Goal: Information Seeking & Learning: Learn about a topic

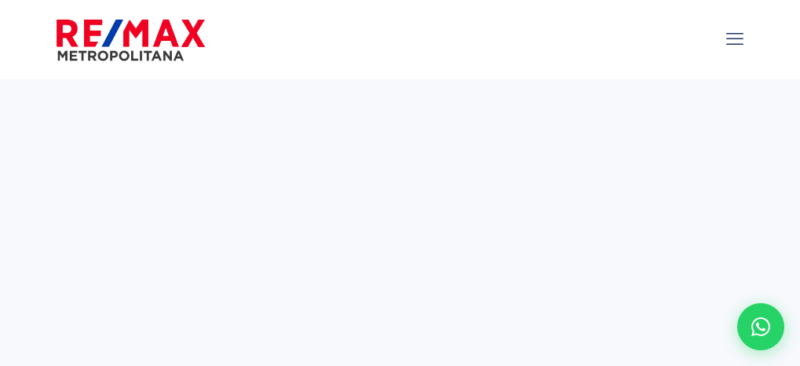
select select
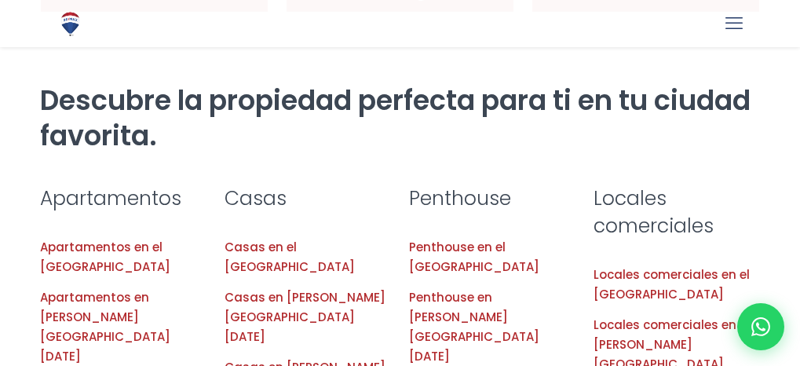
scroll to position [1414, 0]
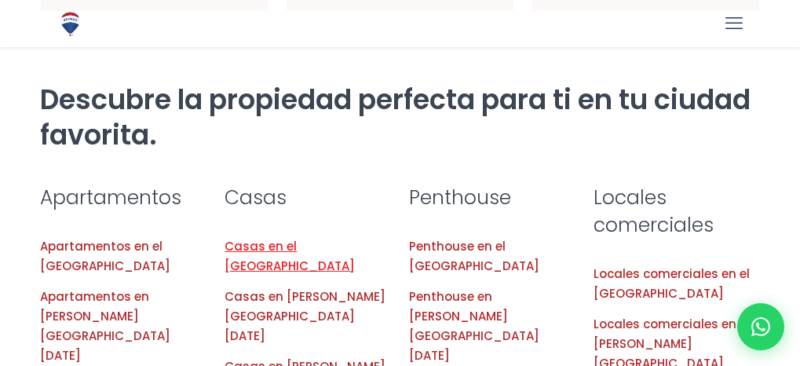
click at [295, 238] on link "Casas en el [GEOGRAPHIC_DATA]" at bounding box center [290, 256] width 130 height 36
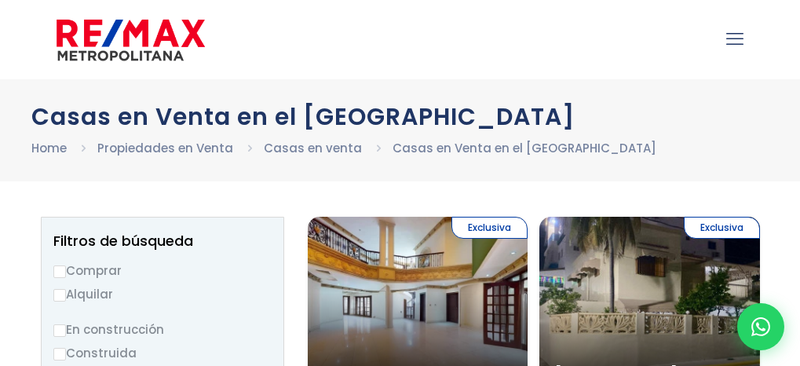
select select
click at [734, 43] on icon "mobile menu" at bounding box center [735, 39] width 17 height 24
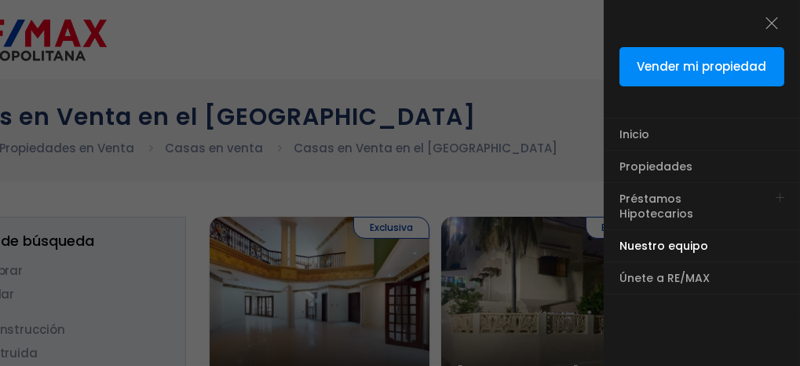
click at [675, 238] on span "Nuestro equipo" at bounding box center [664, 246] width 89 height 16
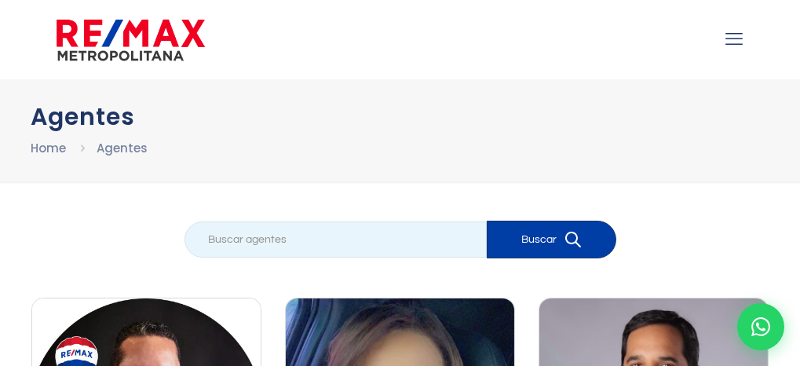
click at [294, 229] on input "search" at bounding box center [336, 240] width 302 height 36
type input "leonarda"
click at [487, 221] on button "Buscar" at bounding box center [552, 240] width 130 height 38
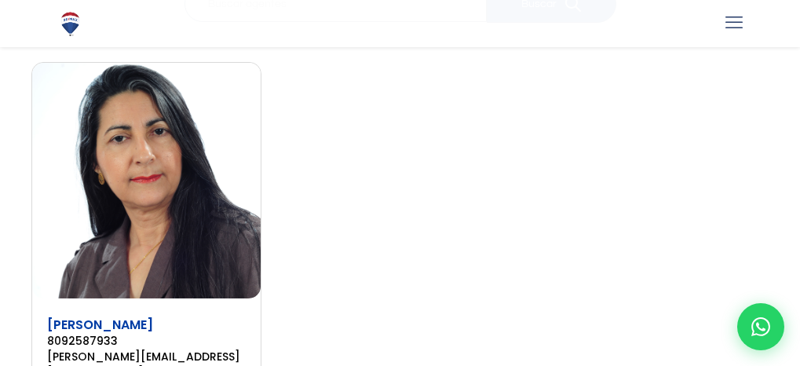
scroll to position [236, 0]
click at [162, 200] on img at bounding box center [146, 180] width 229 height 236
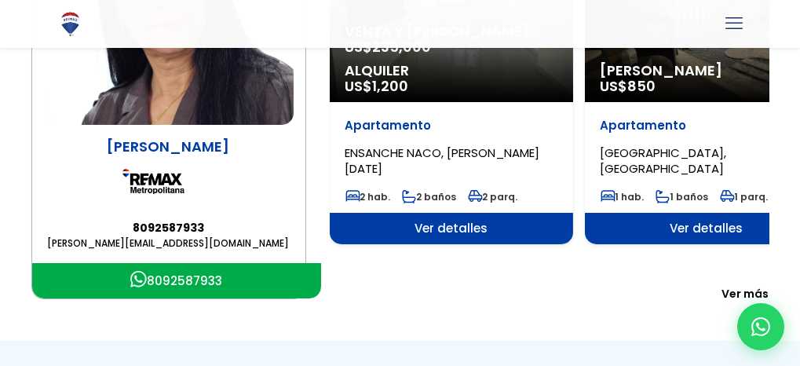
scroll to position [328, 0]
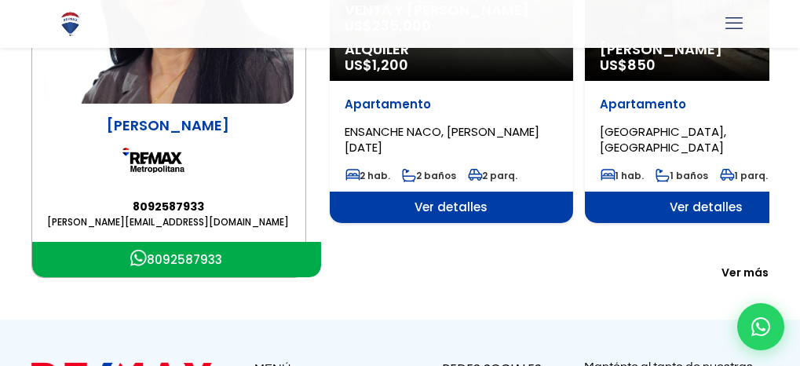
click at [751, 265] on span "Ver más" at bounding box center [746, 273] width 47 height 16
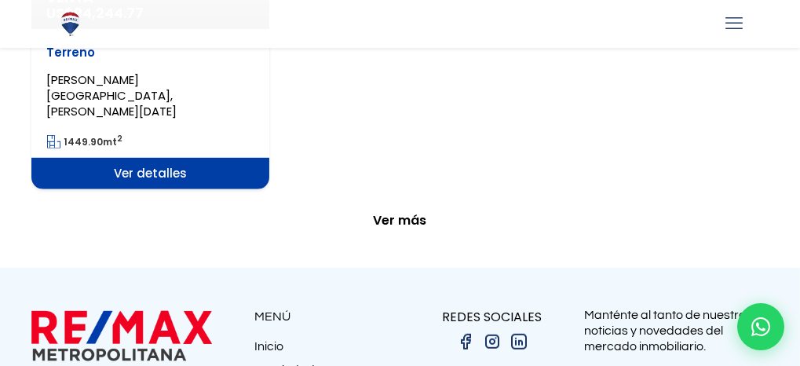
scroll to position [2684, 0]
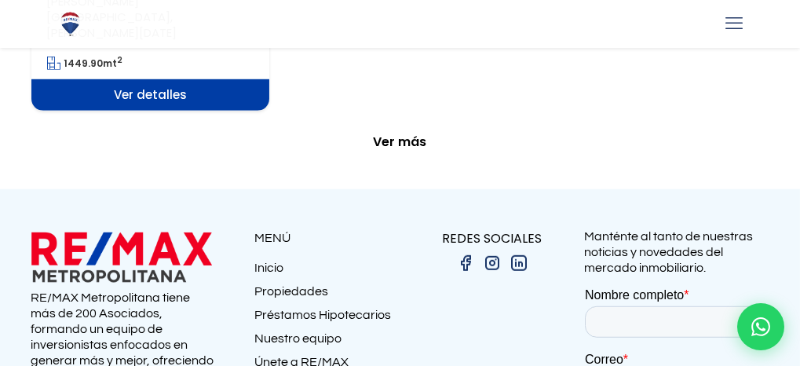
click at [405, 134] on span "Ver más" at bounding box center [400, 142] width 53 height 16
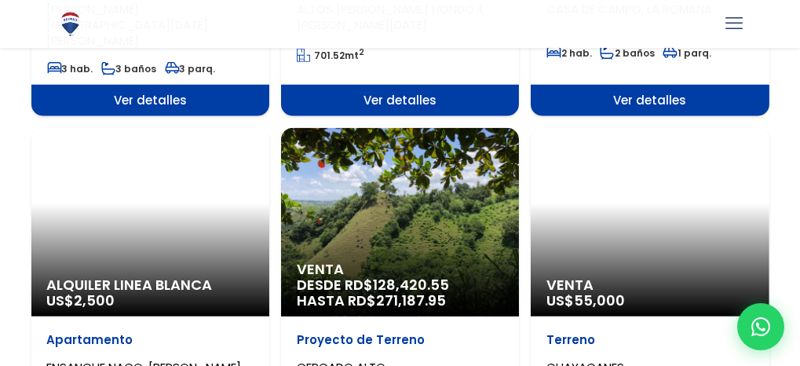
scroll to position [3741, 0]
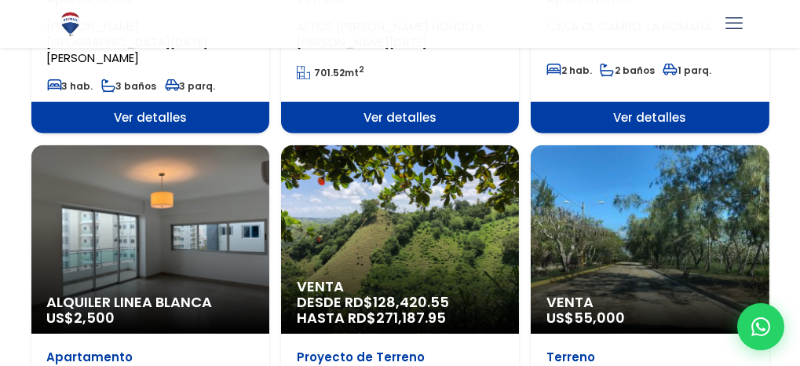
click at [421, 292] on span "128,420.55" at bounding box center [411, 302] width 76 height 20
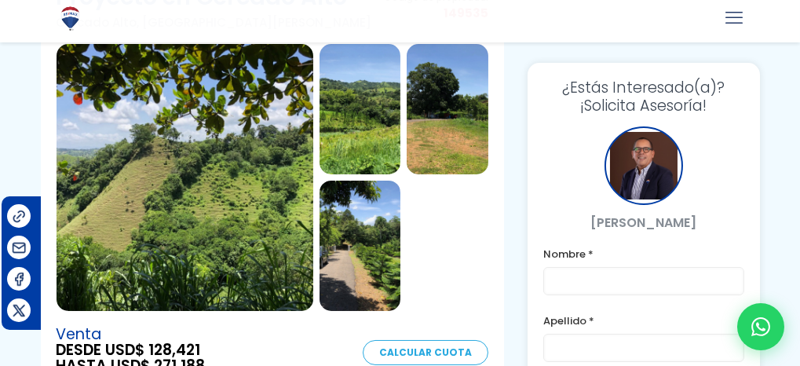
scroll to position [157, 0]
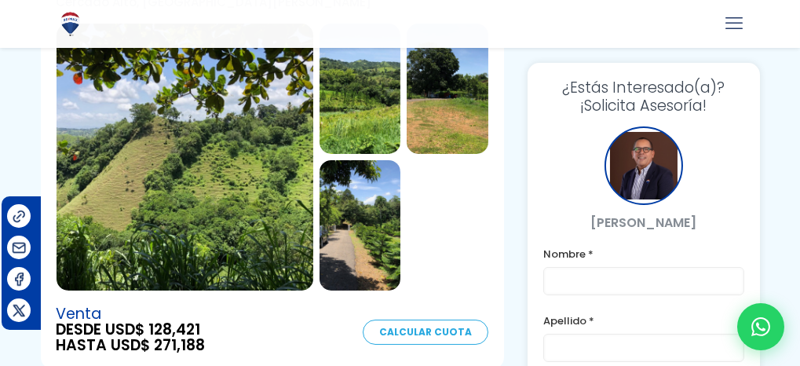
click at [226, 186] on img at bounding box center [185, 157] width 257 height 267
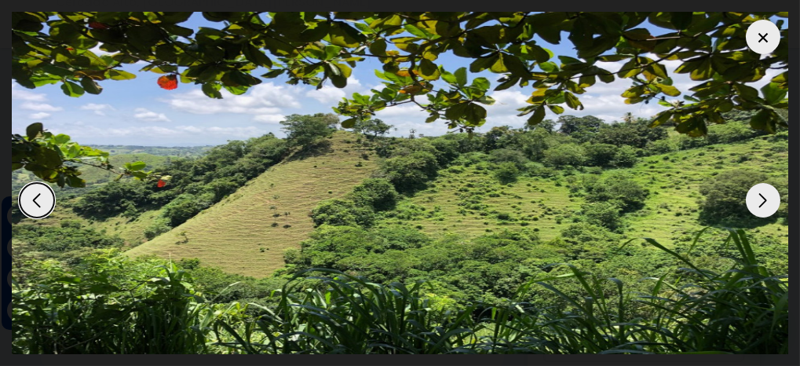
click at [763, 200] on div "Next slide" at bounding box center [763, 200] width 35 height 35
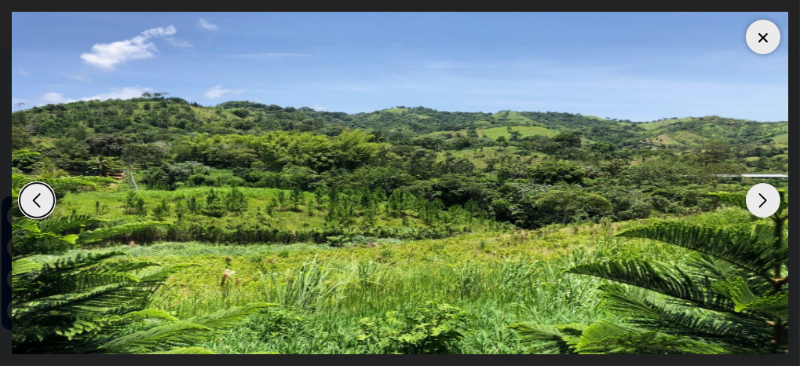
click at [763, 200] on div "Next slide" at bounding box center [763, 200] width 35 height 35
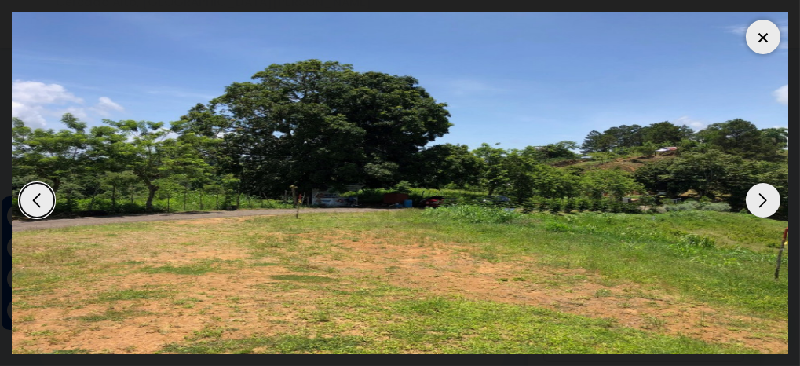
click at [32, 198] on div "Previous slide" at bounding box center [37, 200] width 35 height 35
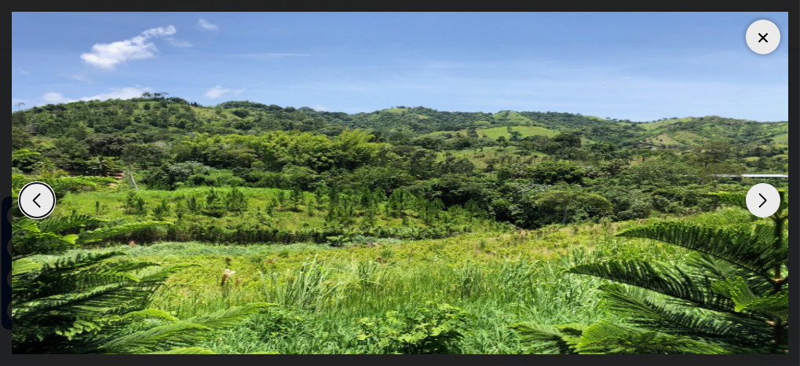
click at [754, 192] on div "Next slide" at bounding box center [763, 200] width 35 height 35
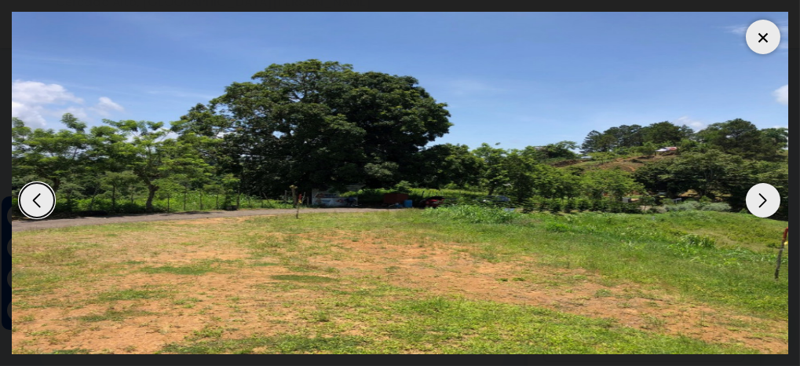
click at [754, 192] on div "Next slide" at bounding box center [763, 200] width 35 height 35
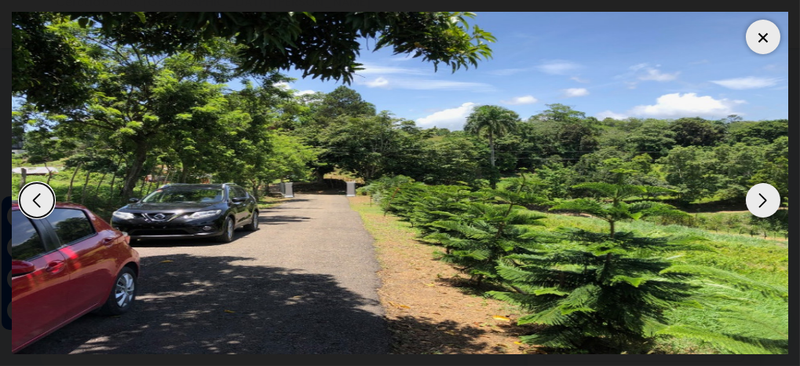
click at [754, 192] on div "Next slide" at bounding box center [763, 200] width 35 height 35
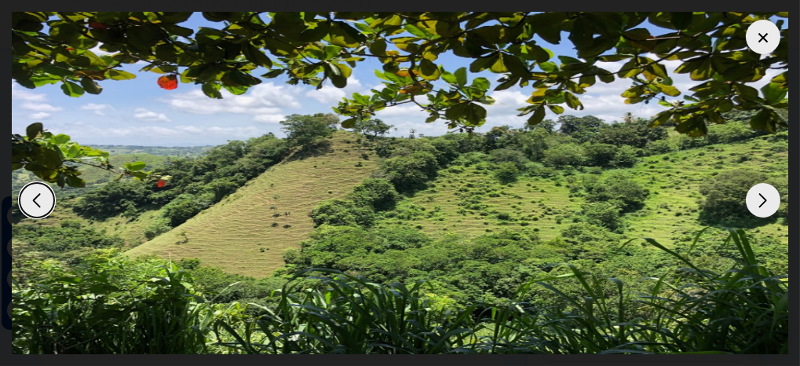
click at [754, 192] on div "Next slide" at bounding box center [763, 200] width 35 height 35
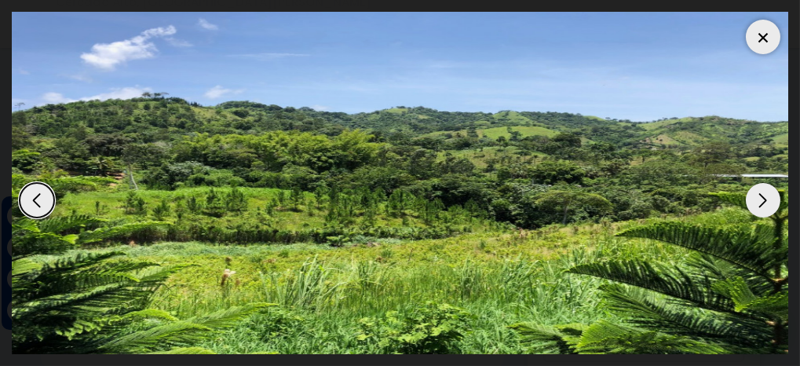
click at [761, 36] on div at bounding box center [763, 37] width 35 height 35
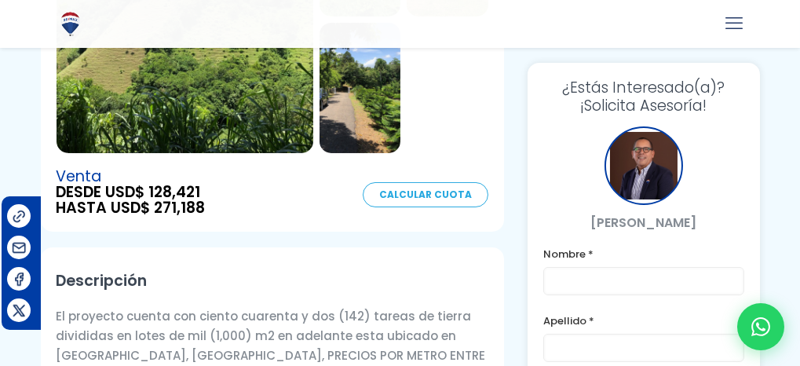
scroll to position [314, 0]
